Goal: Contribute content: Contribute content

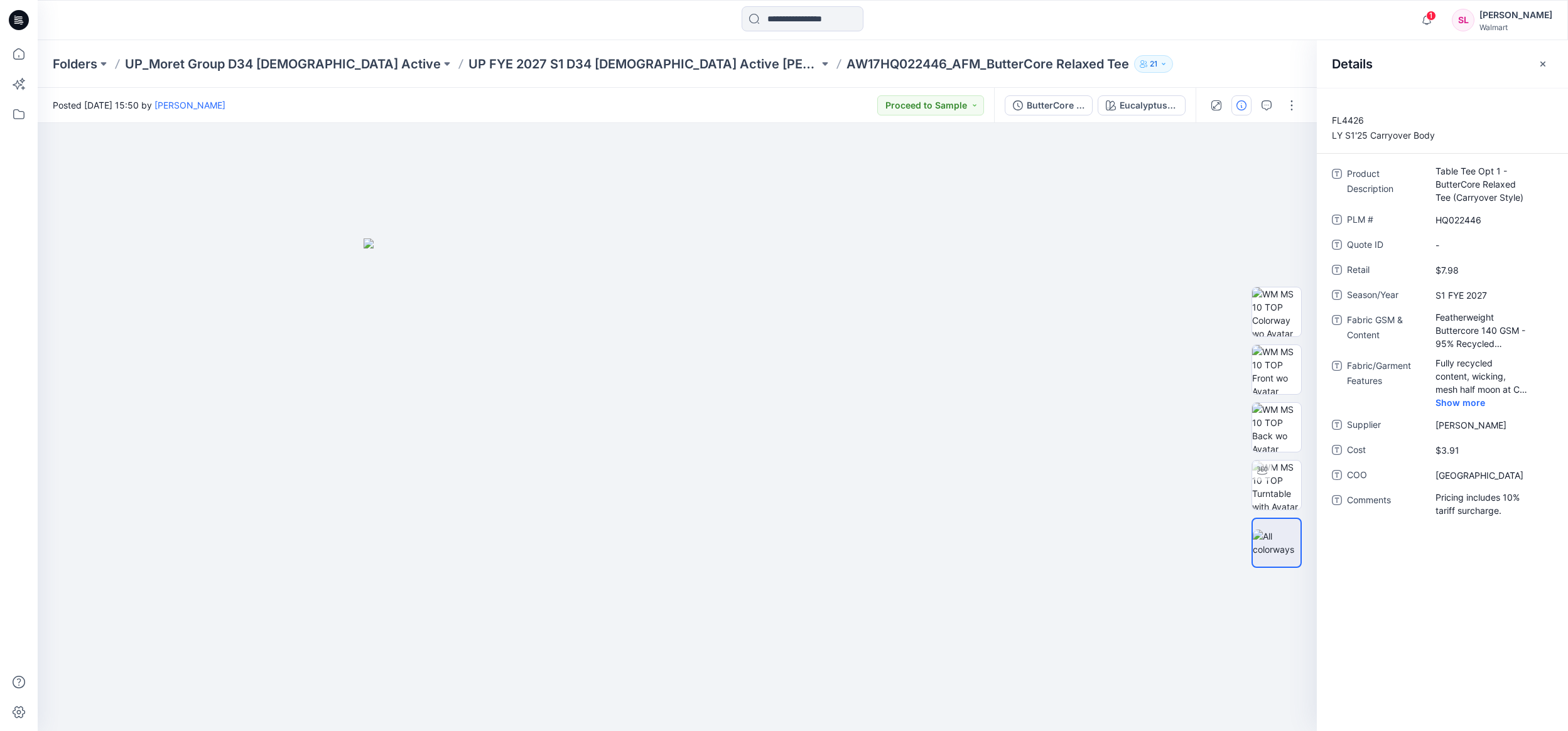
click at [163, 114] on div "Posted Monday, April 28, 2025 15:50 by Sarah Lim Proceed to Sample" at bounding box center [516, 105] width 957 height 34
click at [468, 67] on p "UP FYE 2027 S1 D34 [DEMOGRAPHIC_DATA] Active [PERSON_NAME]" at bounding box center [643, 64] width 351 height 18
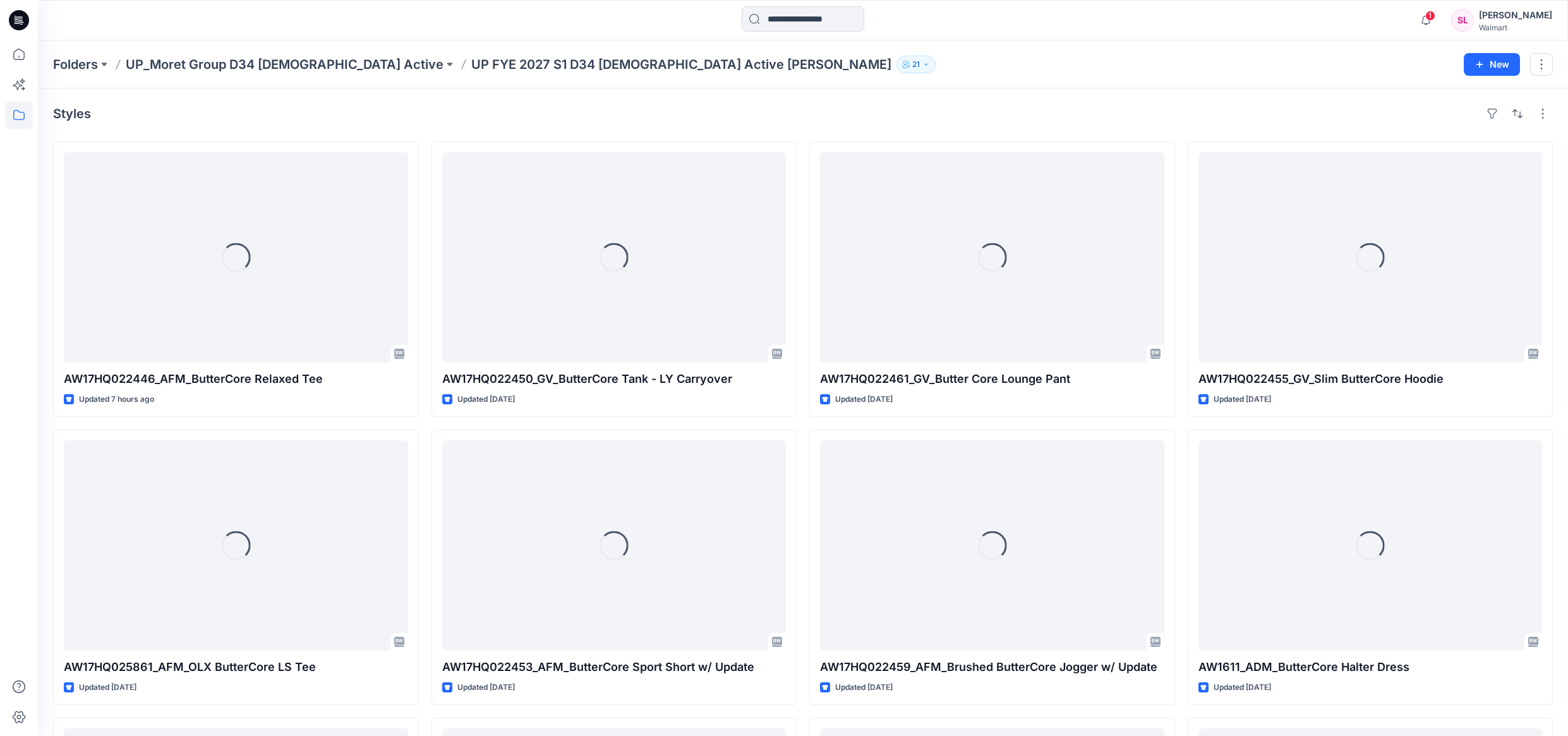
click at [262, 73] on div "Folders UP_Moret Group D34 Ladies Active UP FYE 2027 S1 D34 Ladies Active Moret…" at bounding box center [803, 65] width 1530 height 48
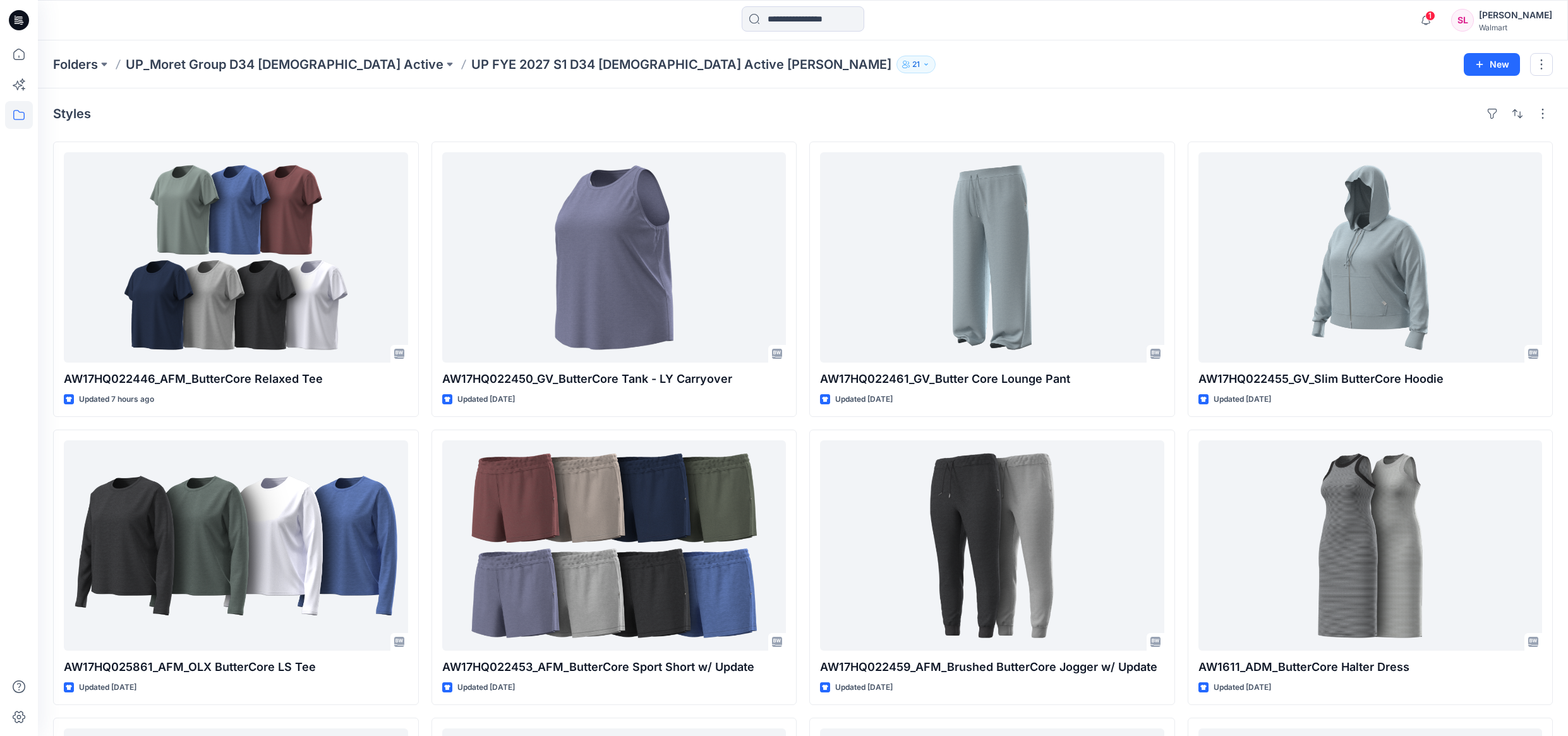
click at [263, 63] on p "UP_Moret Group D34 [DEMOGRAPHIC_DATA] Active" at bounding box center [284, 65] width 318 height 18
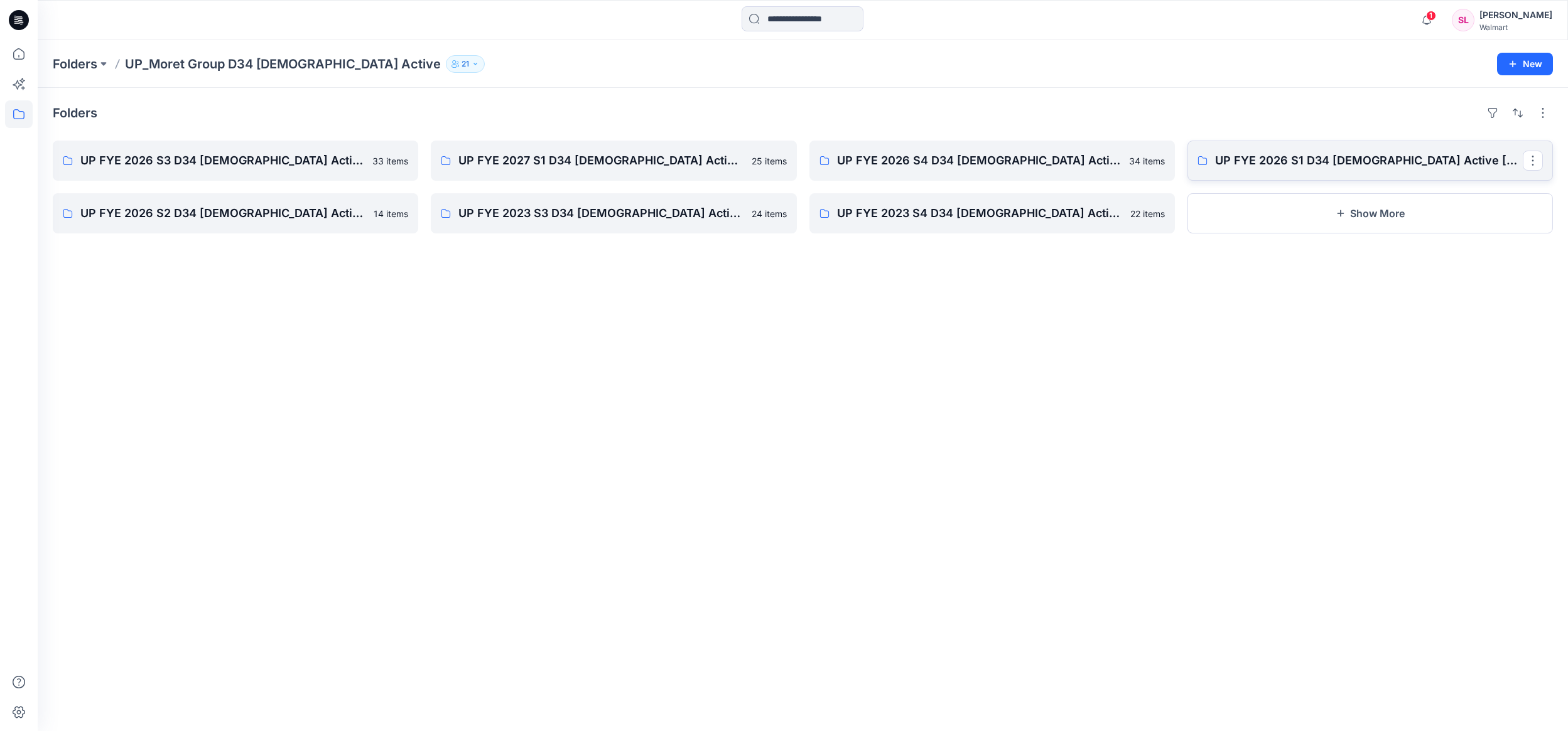
click at [1254, 161] on p "UP FYE 2026 S1 D34 Ladies Active Moret Group" at bounding box center [1369, 161] width 307 height 18
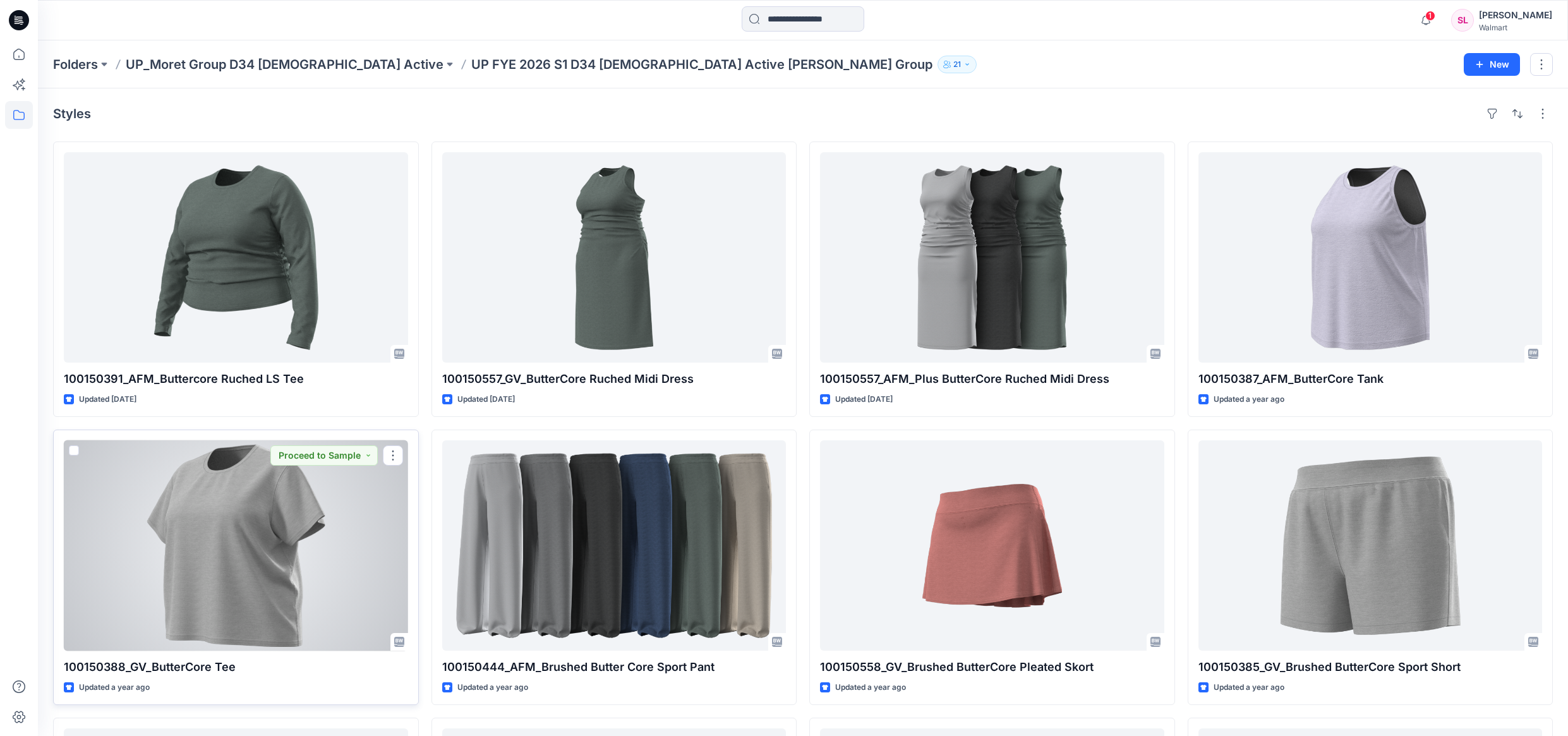
click at [255, 549] on div at bounding box center [236, 546] width 345 height 211
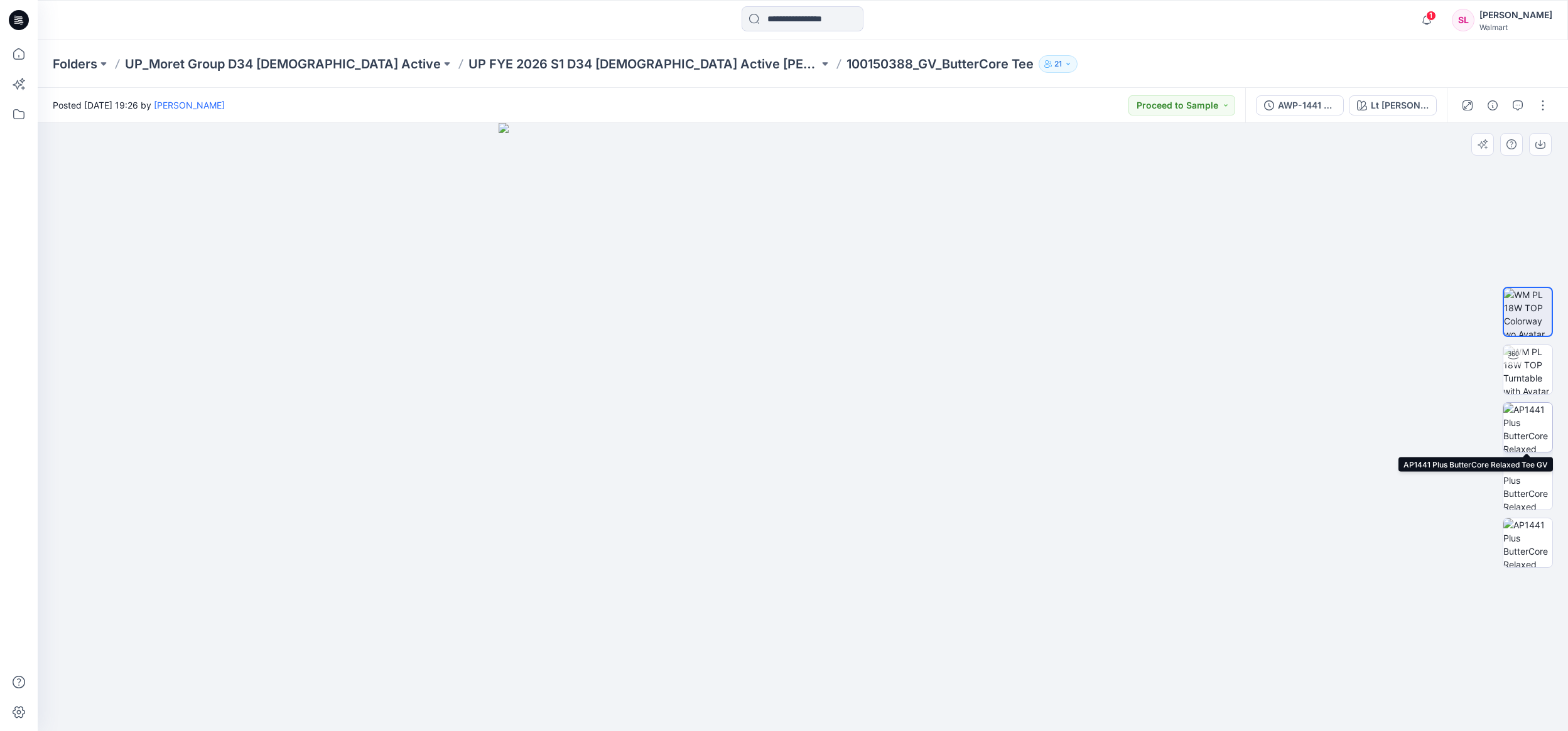
click at [1507, 431] on img at bounding box center [1527, 426] width 49 height 49
click at [1318, 108] on div "AWP-1441 GV" at bounding box center [1307, 106] width 57 height 14
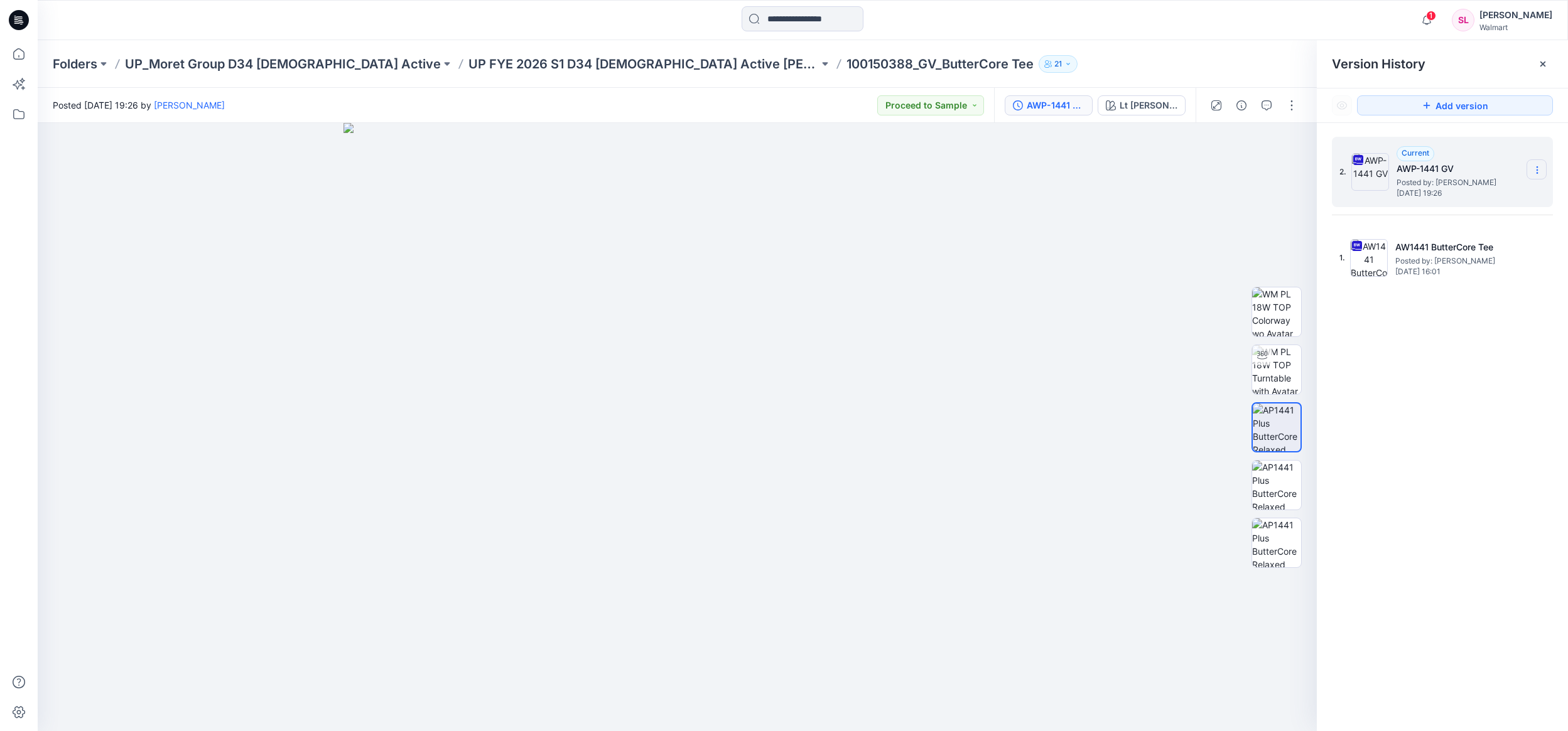
click at [1527, 164] on div "2. Current AWP-1441 GV Posted by: Sarah Lim Monday, October 21, 2024 19:26" at bounding box center [1434, 172] width 188 height 60
click at [1529, 164] on section at bounding box center [1537, 170] width 20 height 20
click at [1504, 192] on span "Download Source BW File" at bounding box center [1473, 194] width 105 height 15
click at [1299, 437] on img at bounding box center [1276, 426] width 49 height 49
click at [303, 68] on p "UP_Moret Group D34 [DEMOGRAPHIC_DATA] Active" at bounding box center [283, 64] width 316 height 18
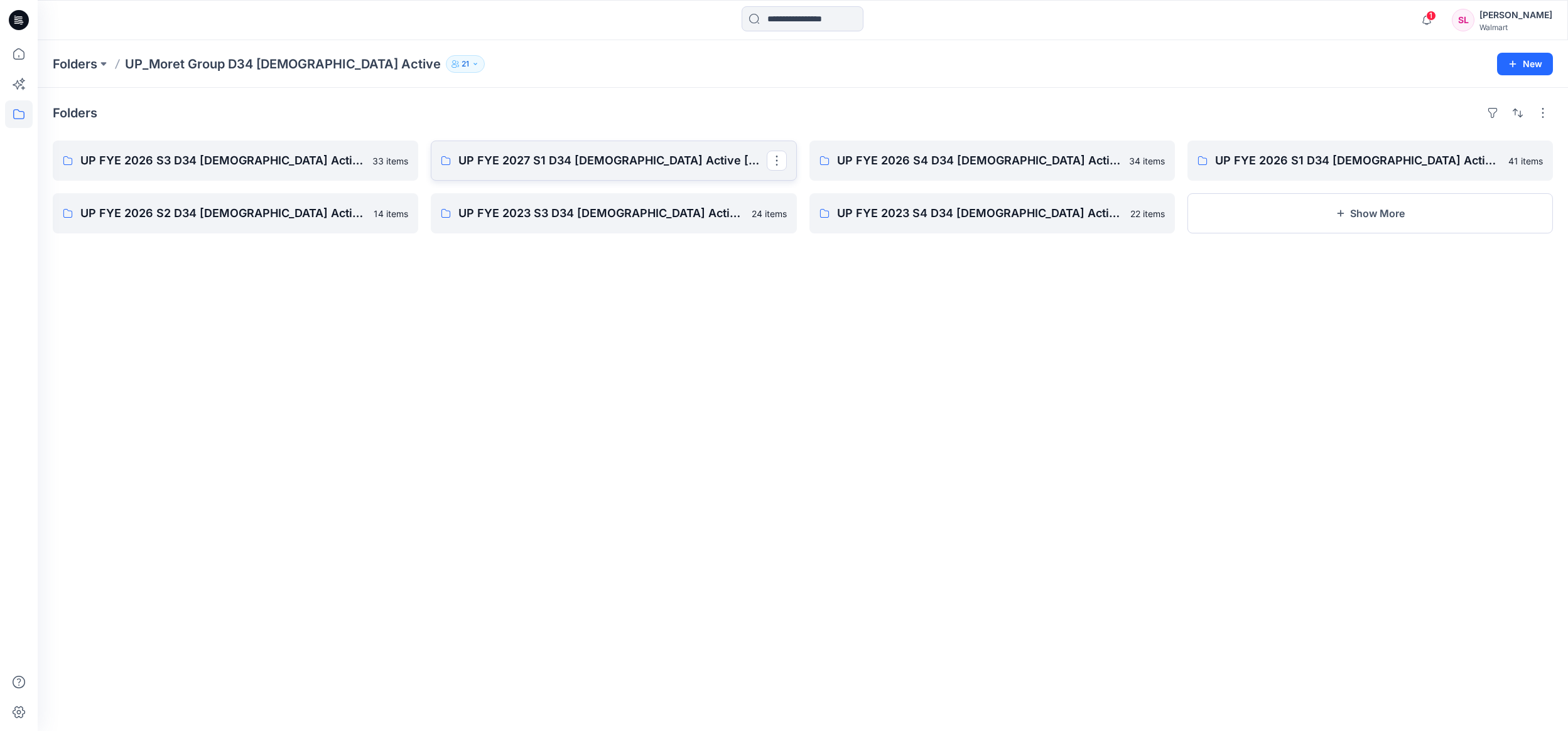
click at [575, 158] on p "UP FYE 2027 S1 D34 [DEMOGRAPHIC_DATA] Active [PERSON_NAME]" at bounding box center [612, 161] width 307 height 18
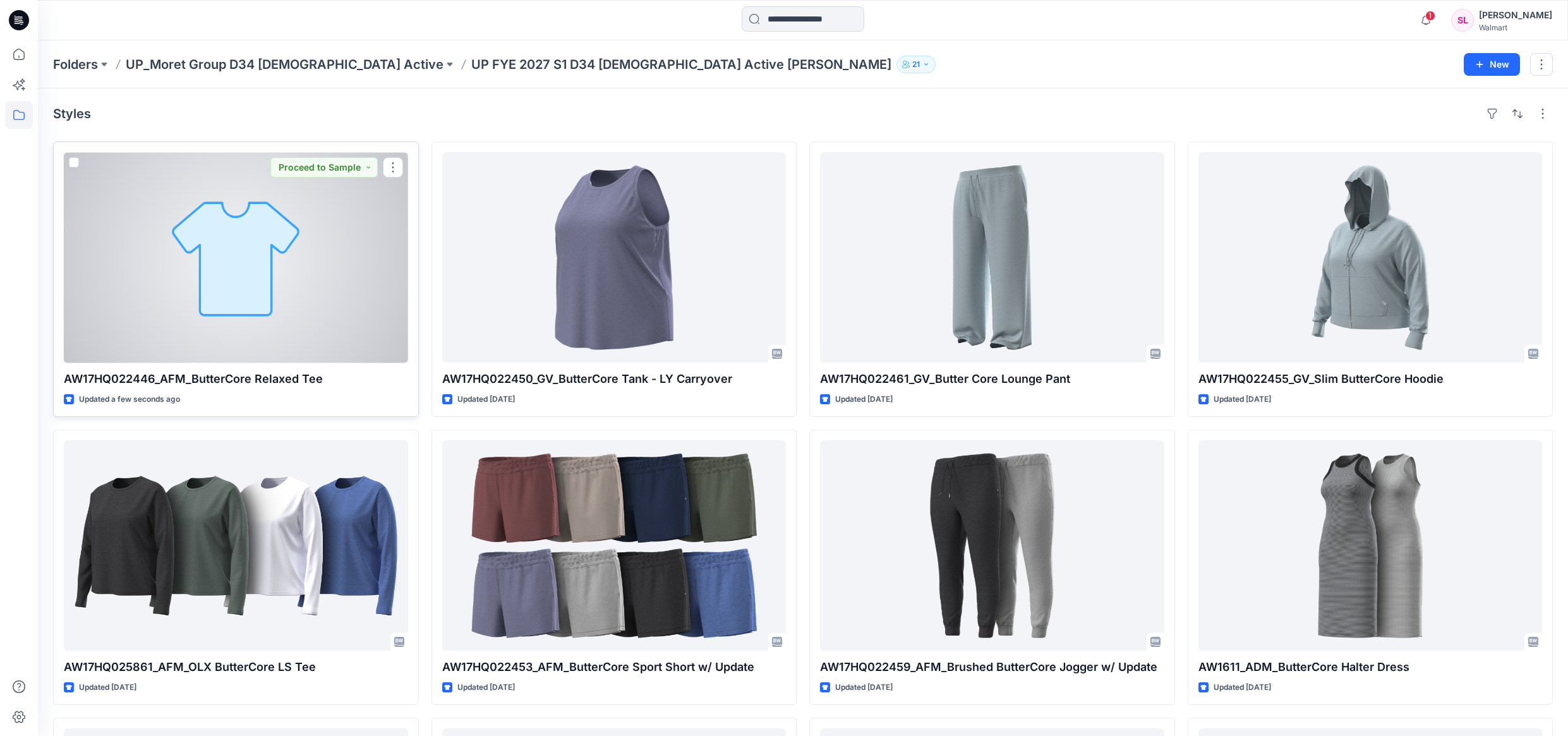
click at [239, 291] on div at bounding box center [236, 257] width 345 height 211
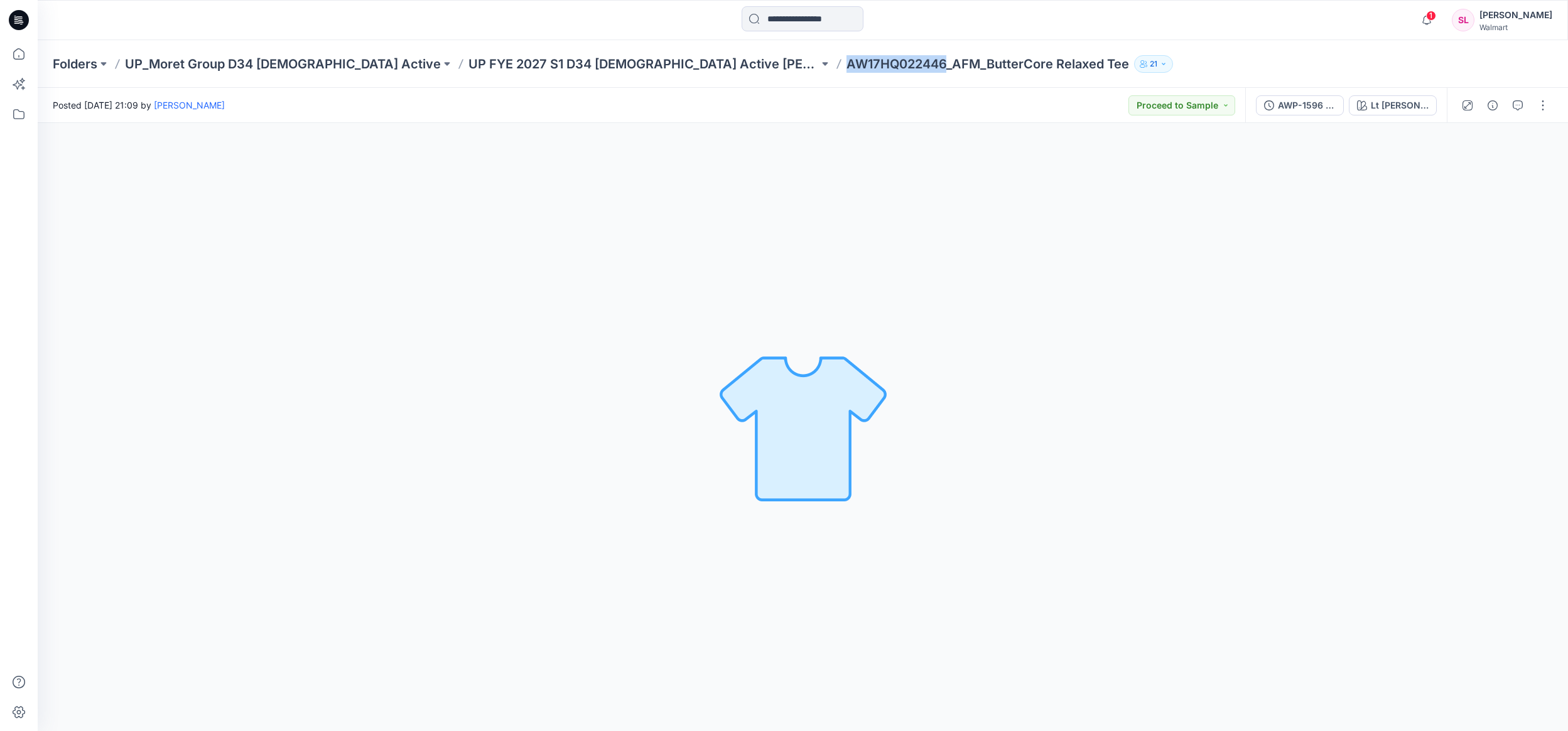
drag, startPoint x: 644, startPoint y: 61, endPoint x: 744, endPoint y: 64, distance: 100.0
click at [846, 64] on p "AW17HQ022446_AFM_ButterCore Relaxed Tee" at bounding box center [988, 64] width 283 height 18
copy p "AW17HQ022446"
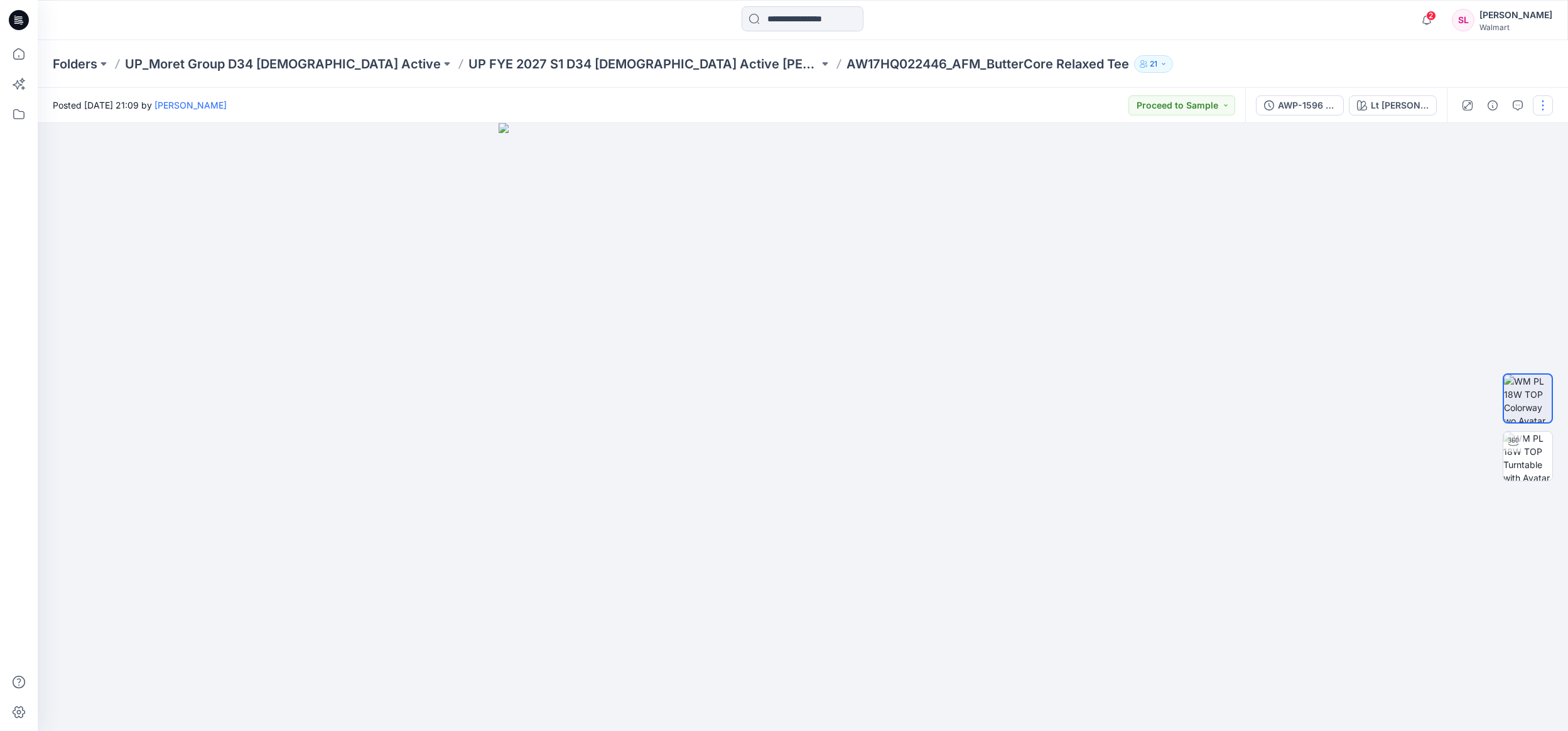
click at [1538, 108] on button "button" at bounding box center [1543, 105] width 20 height 20
click at [1490, 166] on button "Edit" at bounding box center [1490, 170] width 116 height 23
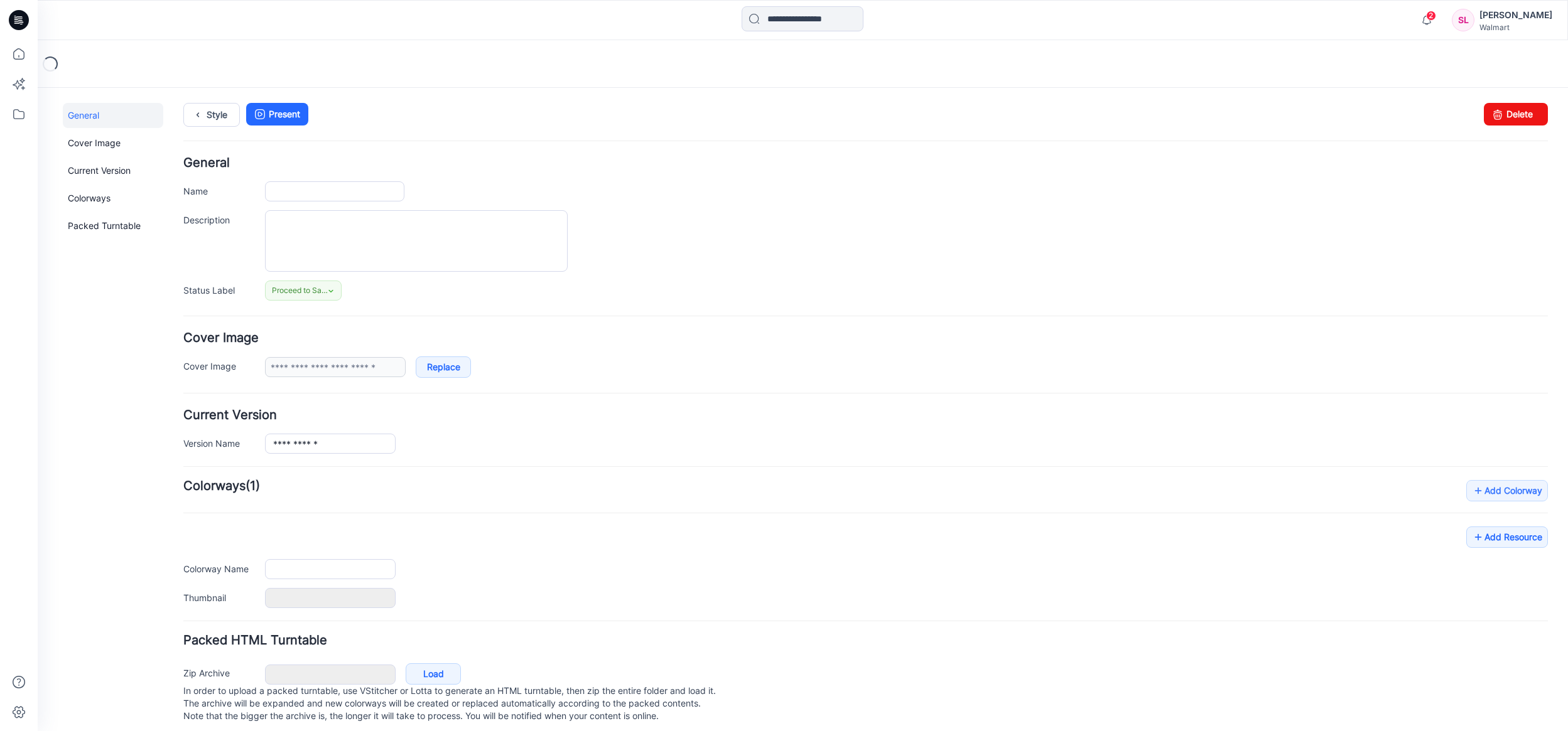
type input "**********"
type textarea "**********"
type input "**********"
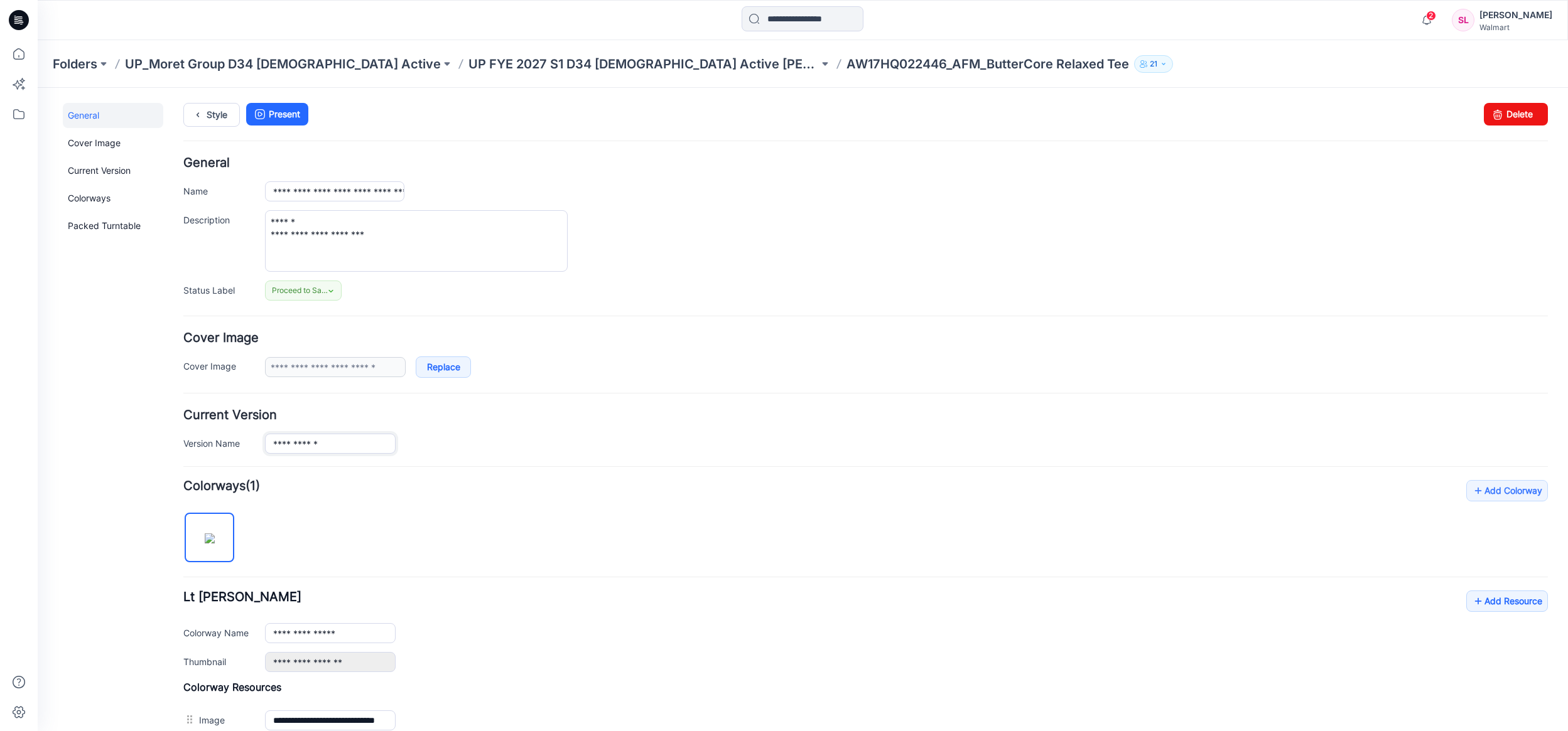
drag, startPoint x: 345, startPoint y: 444, endPoint x: 211, endPoint y: 447, distance: 134.0
click at [265, 447] on input "**********" at bounding box center [330, 443] width 131 height 20
type input "*******"
drag, startPoint x: 346, startPoint y: 642, endPoint x: 221, endPoint y: 600, distance: 131.9
click at [265, 627] on input "**********" at bounding box center [330, 633] width 131 height 20
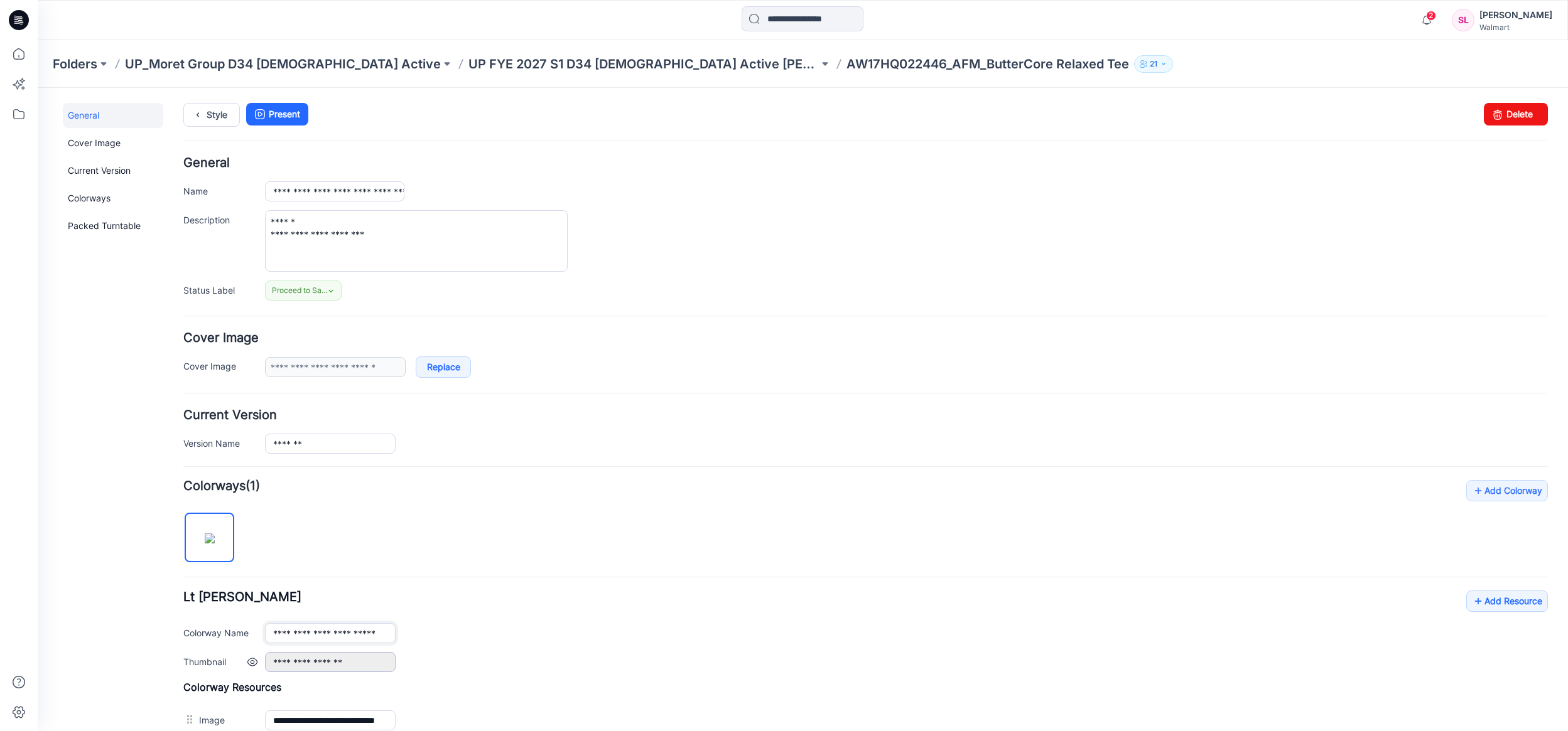
scroll to position [177, 0]
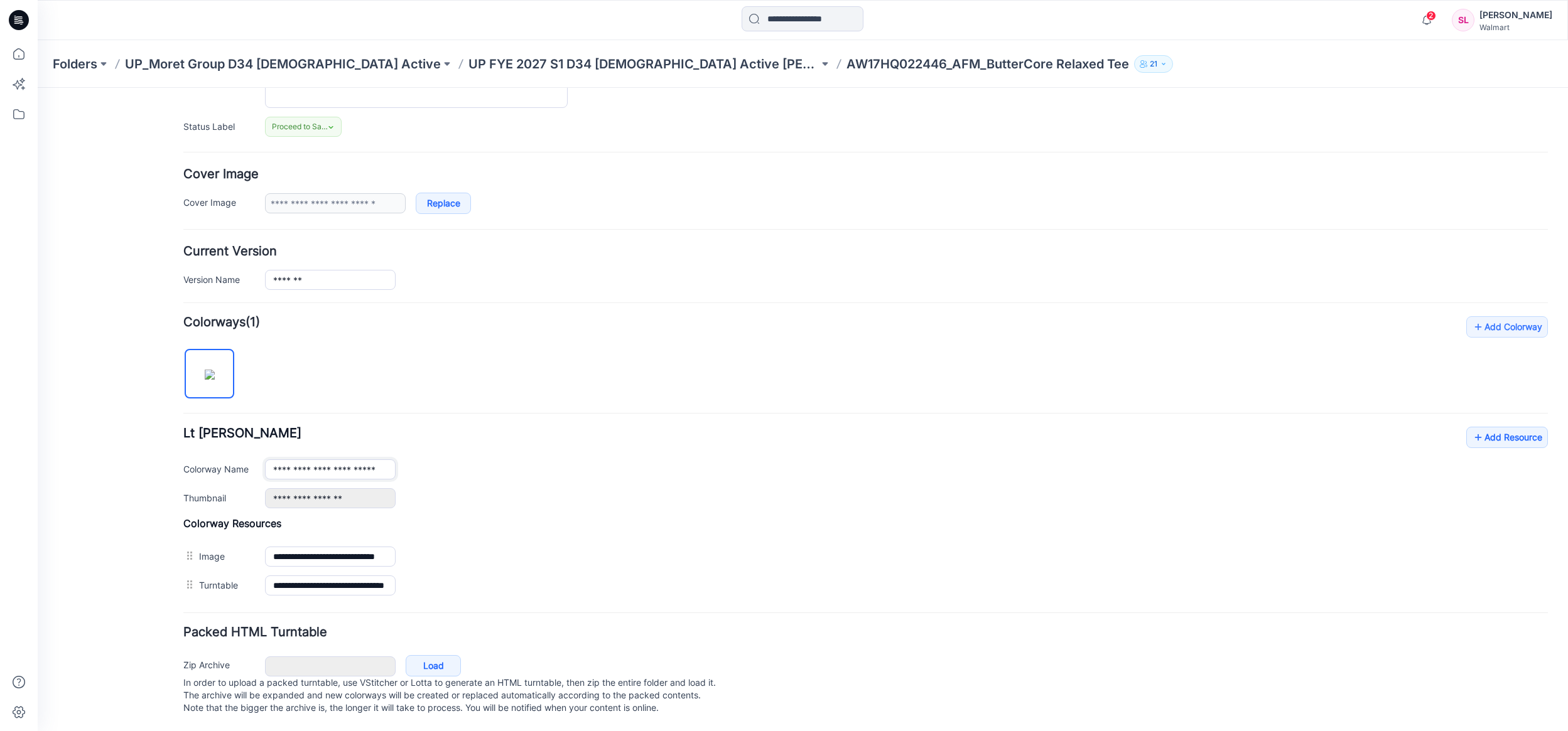
type input "**********"
click at [1464, 412] on div "**********" at bounding box center [866, 457] width 1365 height 283
click at [1473, 427] on icon at bounding box center [1479, 437] width 12 height 20
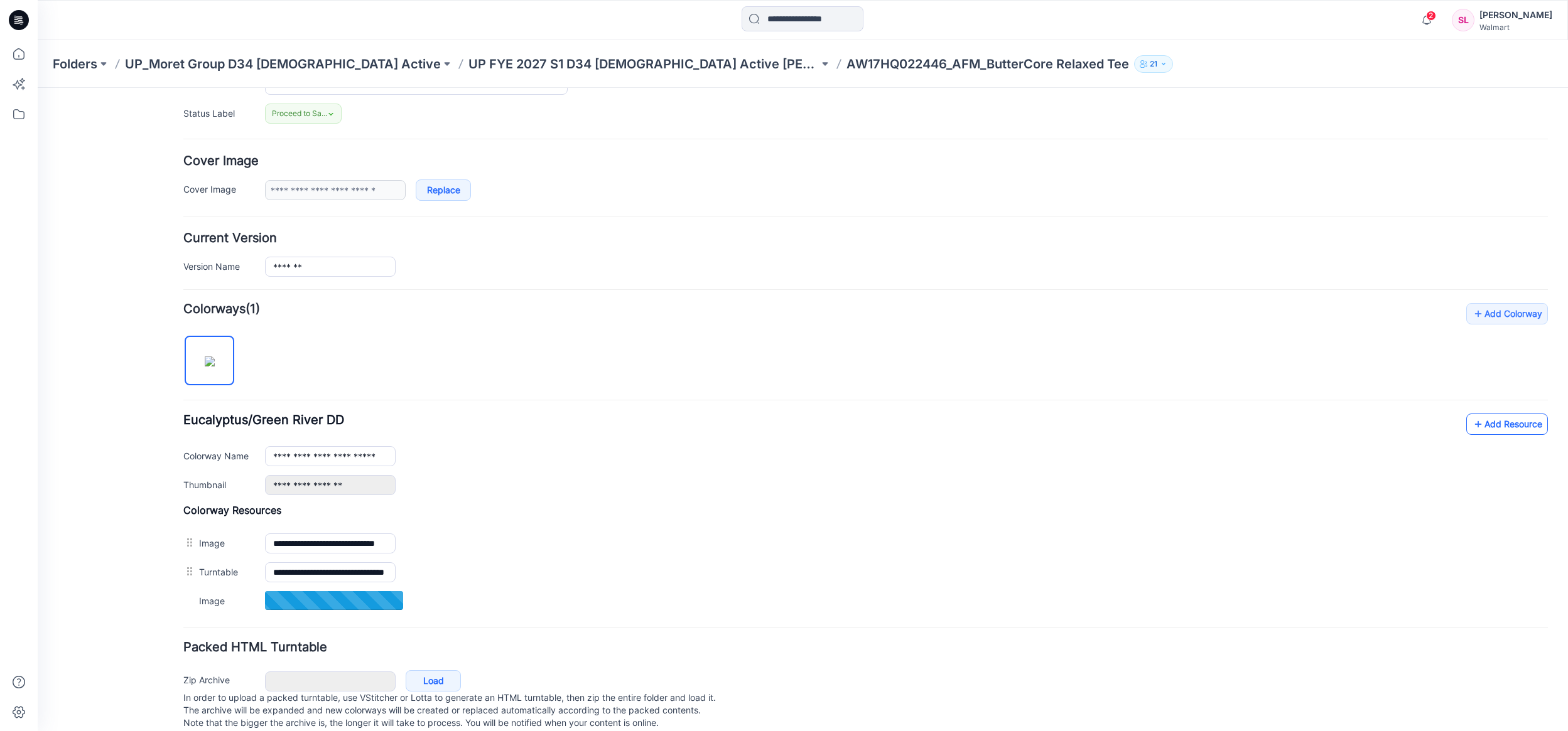
click at [1501, 420] on link "Add Resource" at bounding box center [1507, 425] width 81 height 21
click at [1473, 426] on link "Add Resource" at bounding box center [1507, 425] width 81 height 21
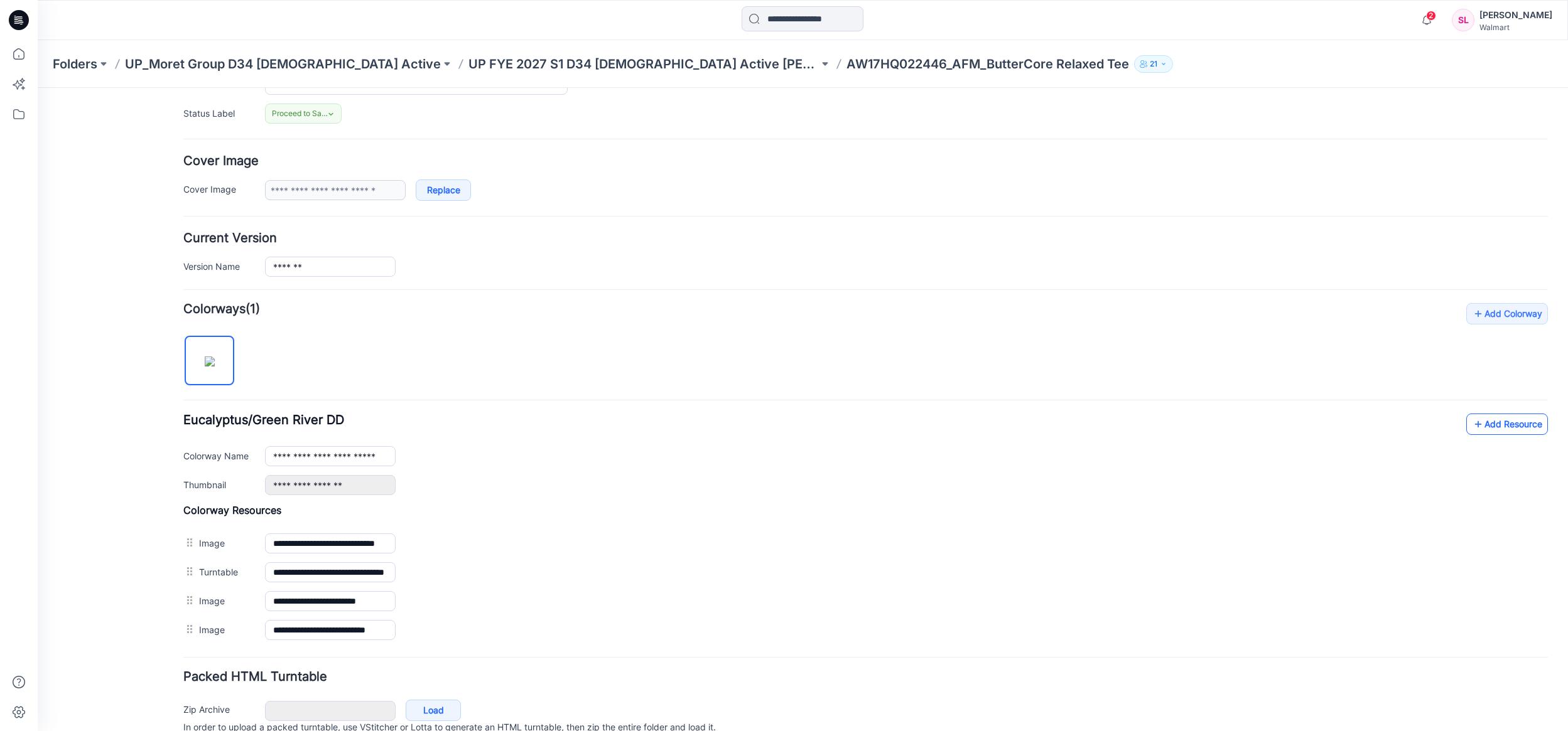
click at [1516, 431] on link "Add Resource" at bounding box center [1507, 425] width 81 height 21
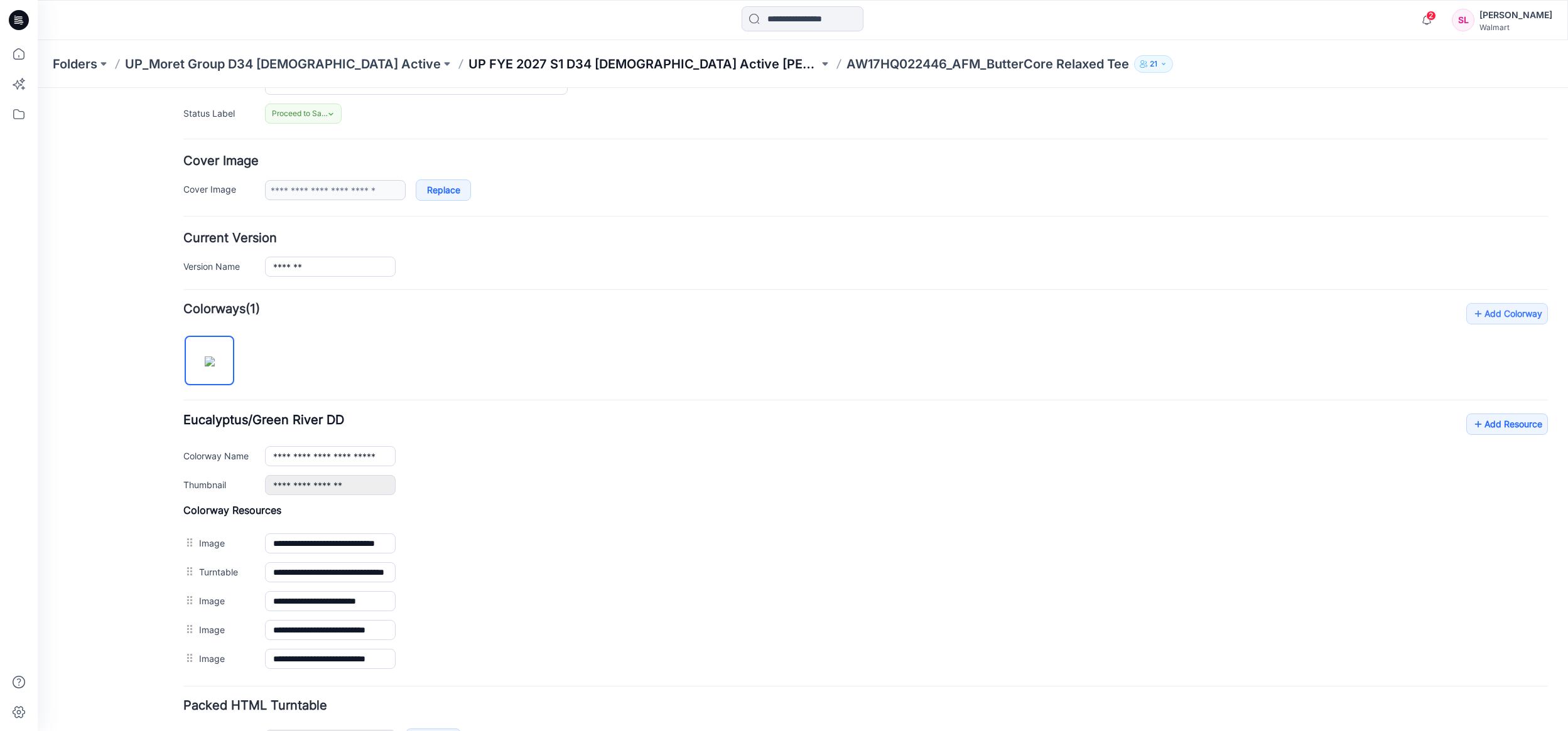
click at [472, 64] on p "UP FYE 2027 S1 D34 [DEMOGRAPHIC_DATA] Active [PERSON_NAME]" at bounding box center [643, 64] width 351 height 18
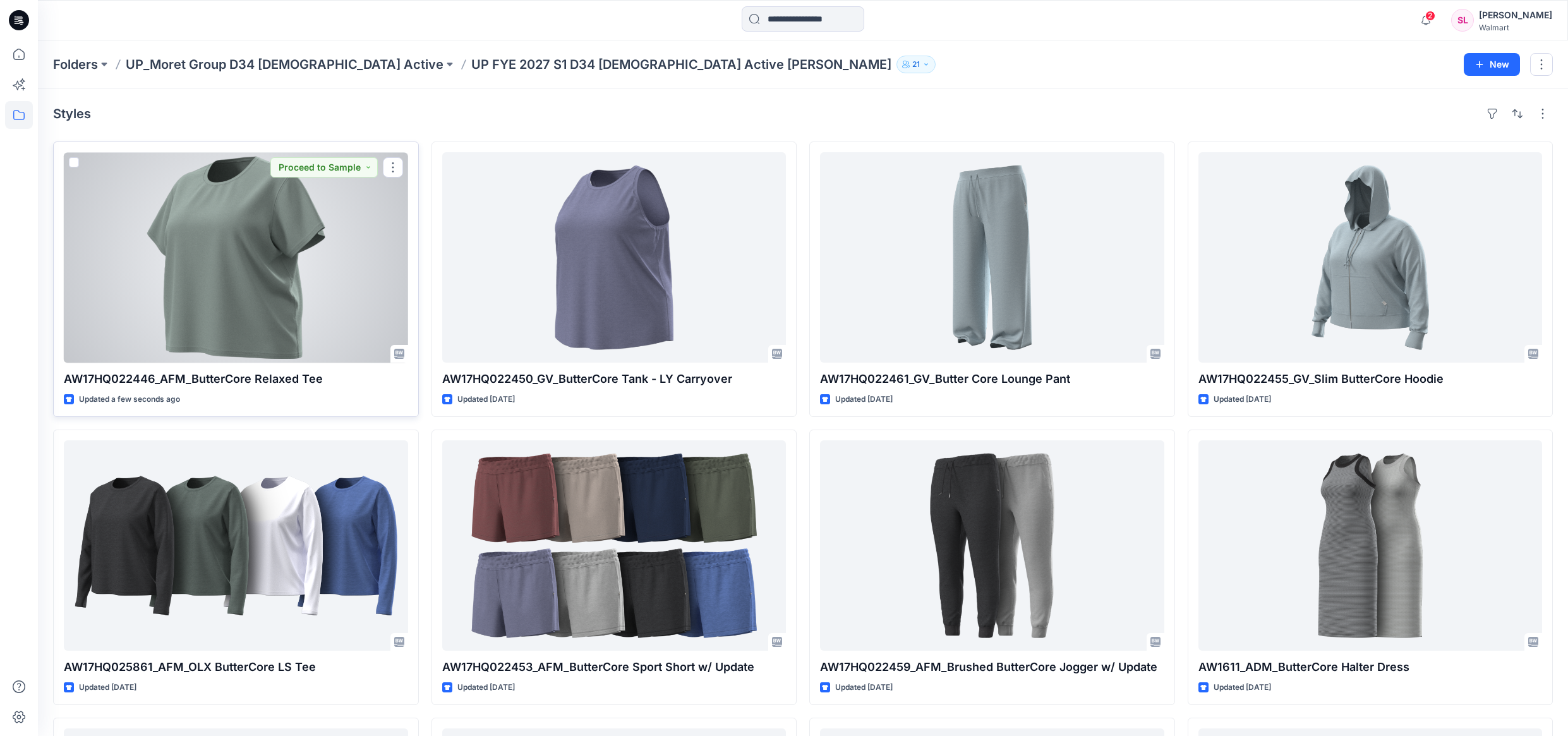
click at [288, 236] on div at bounding box center [236, 257] width 345 height 211
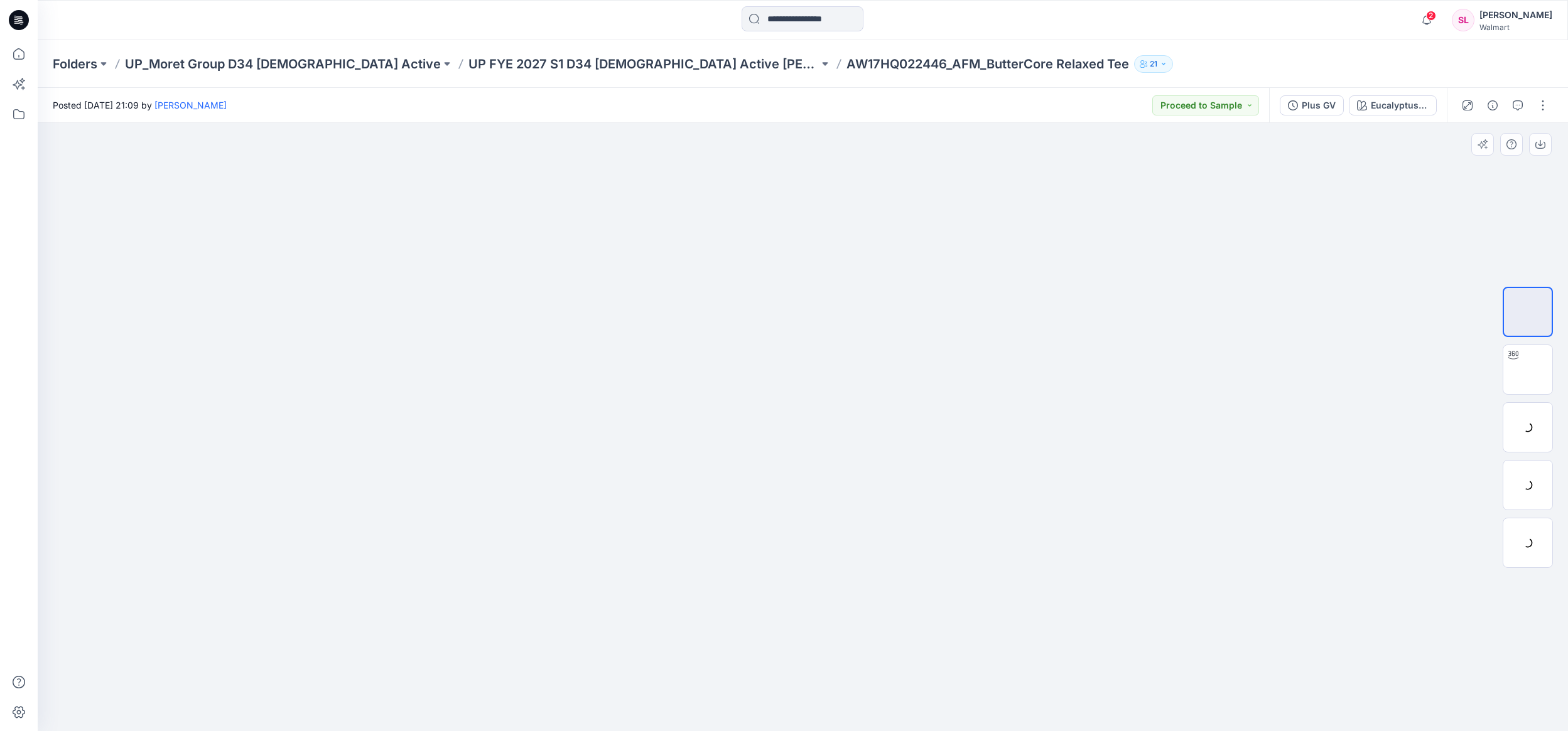
click at [430, 451] on div at bounding box center [803, 426] width 1531 height 608
click at [1542, 374] on img at bounding box center [1527, 369] width 49 height 49
drag, startPoint x: 875, startPoint y: 569, endPoint x: 925, endPoint y: 577, distance: 50.6
click at [925, 577] on div at bounding box center [803, 426] width 1531 height 608
click at [1528, 414] on img at bounding box center [1527, 426] width 49 height 49
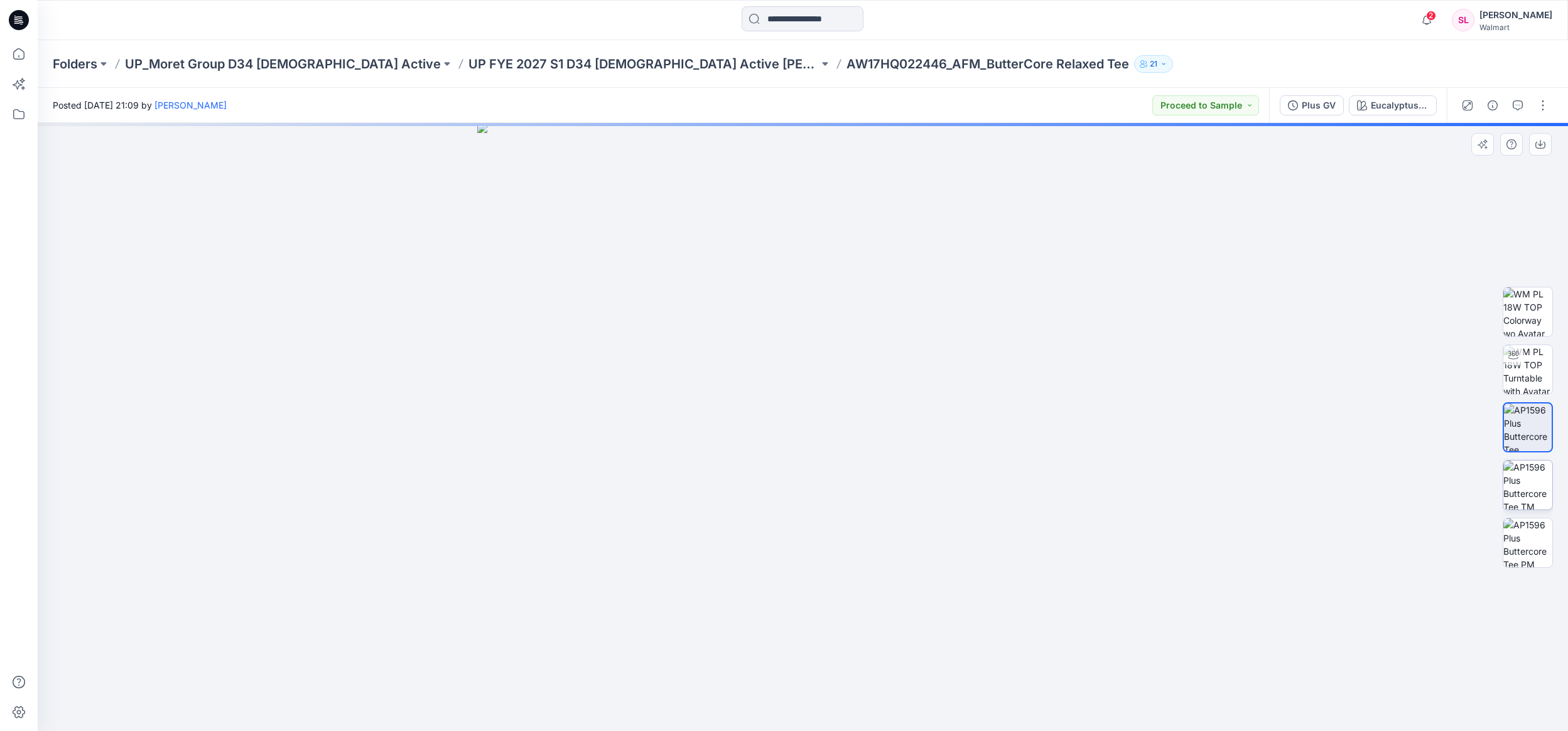
click at [1531, 477] on img at bounding box center [1527, 485] width 49 height 49
click at [1529, 548] on img at bounding box center [1527, 542] width 49 height 49
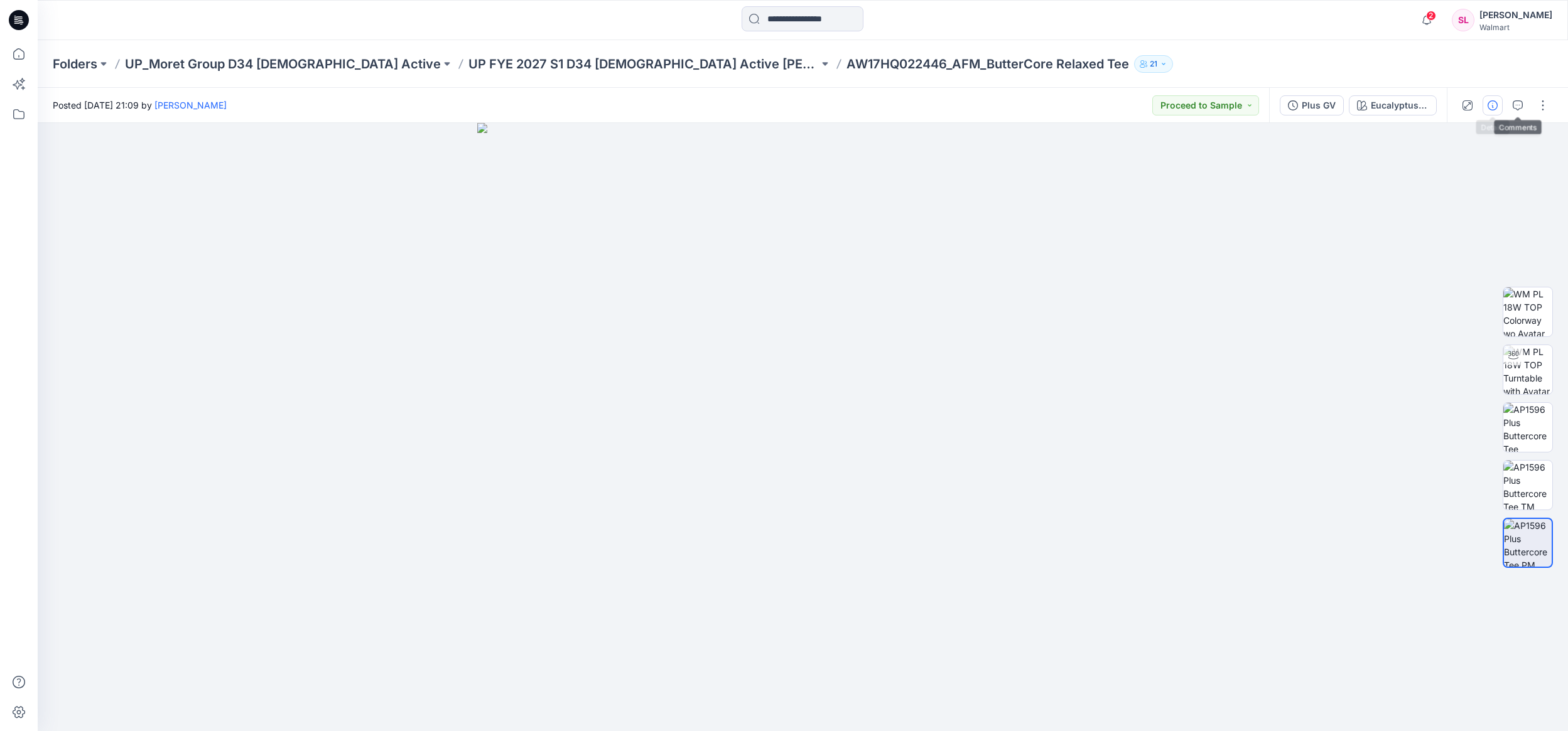
click at [1493, 99] on button "button" at bounding box center [1493, 105] width 20 height 20
